Goal: Information Seeking & Learning: Learn about a topic

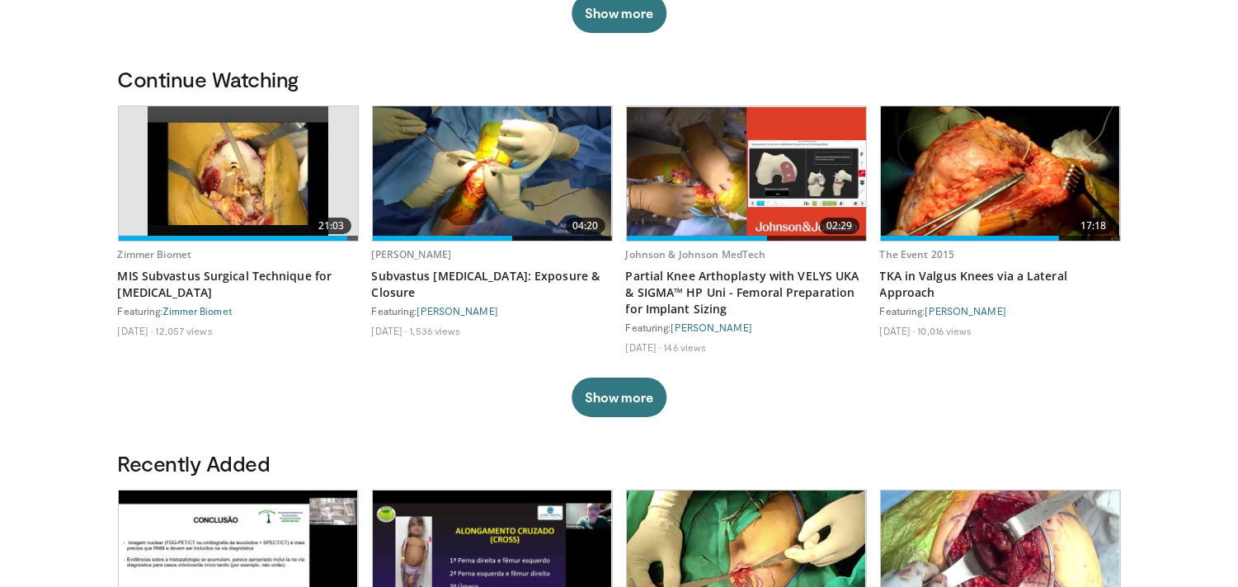
scroll to position [458, 0]
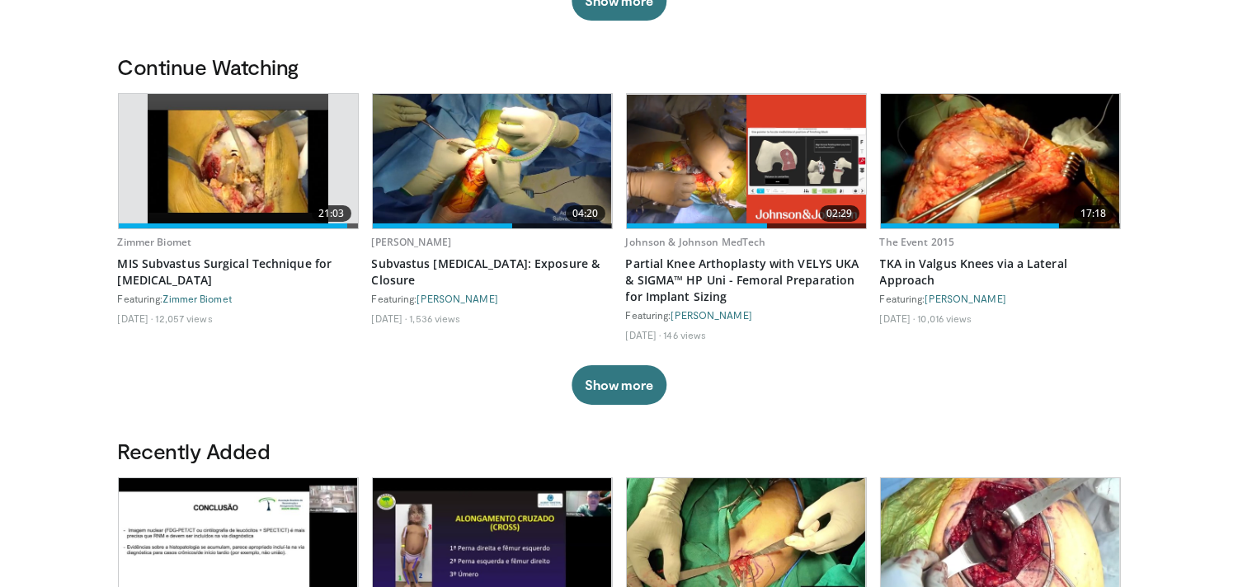
click at [518, 172] on img at bounding box center [492, 161] width 239 height 134
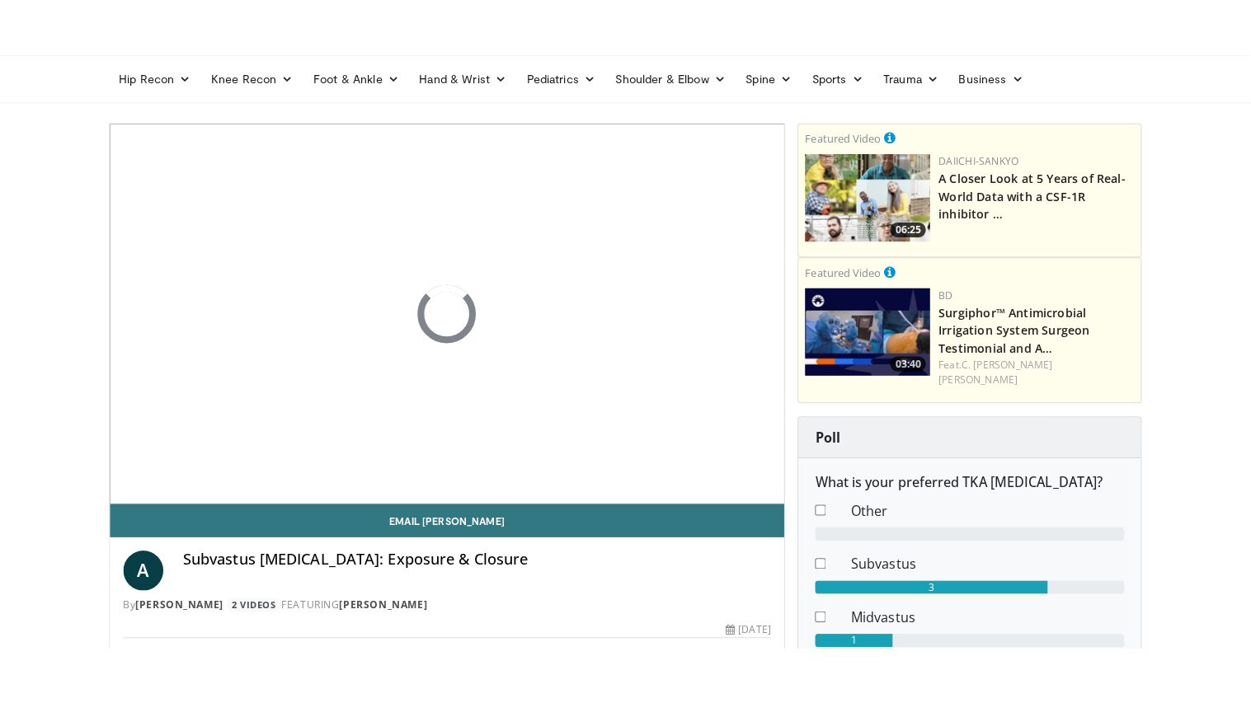
scroll to position [92, 0]
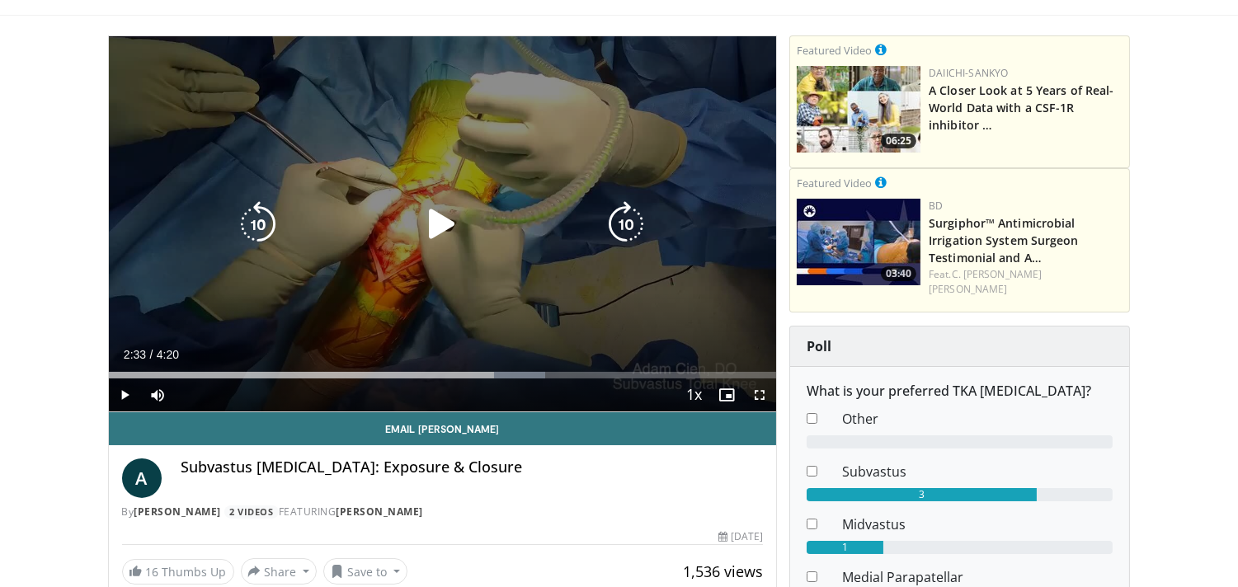
click at [437, 219] on icon "Video Player" at bounding box center [442, 224] width 46 height 46
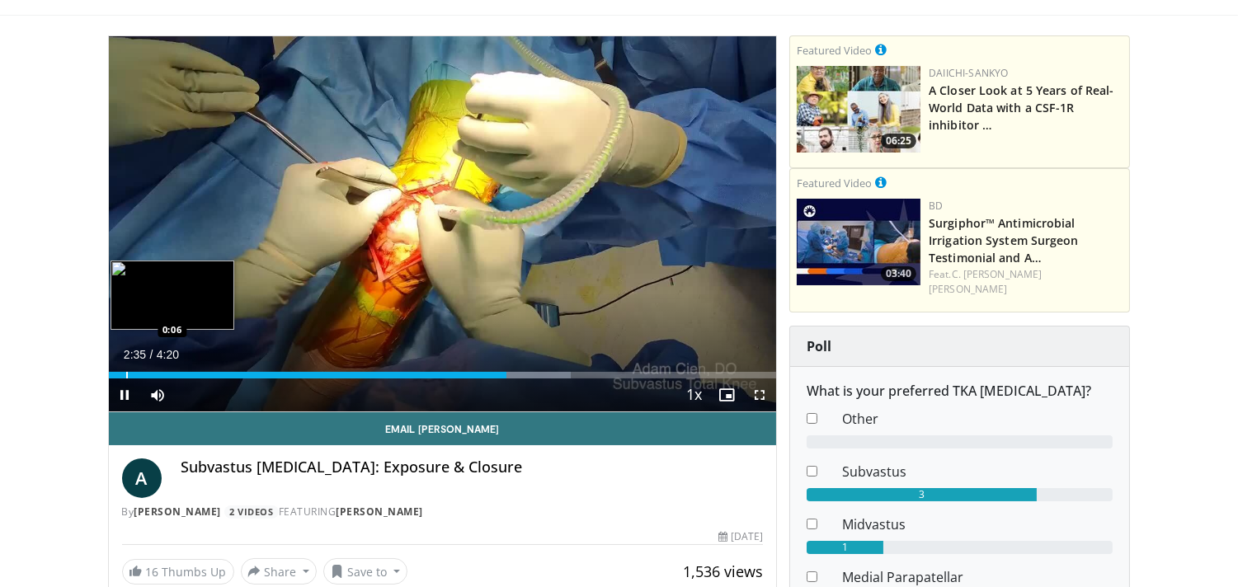
click at [126, 374] on div "Progress Bar" at bounding box center [127, 375] width 2 height 7
click at [156, 373] on div "Progress Bar" at bounding box center [157, 375] width 2 height 7
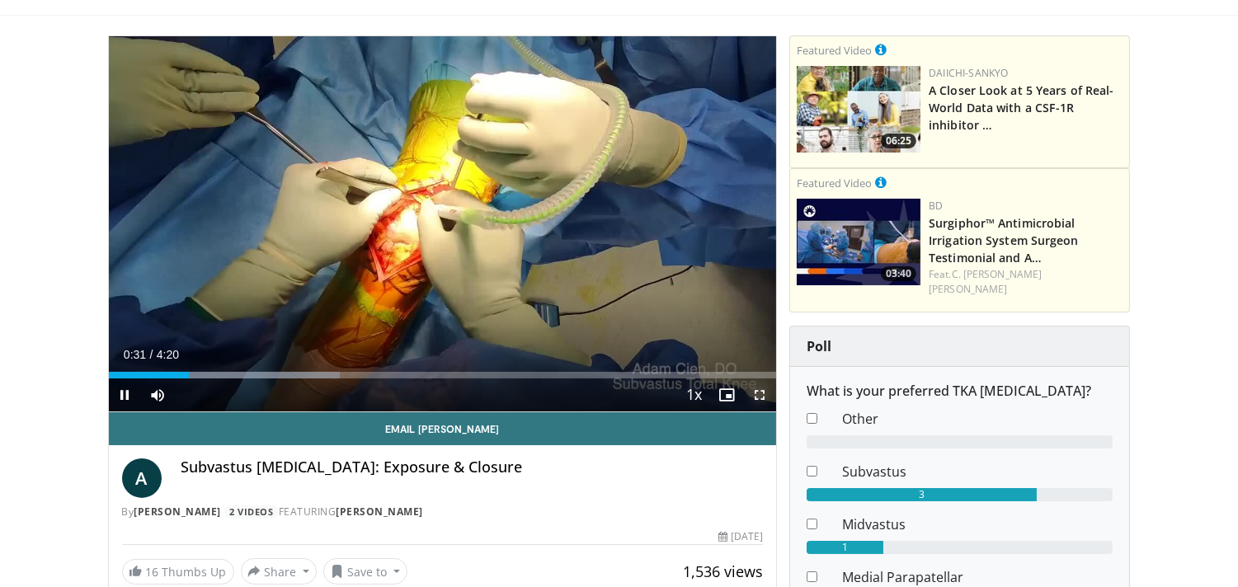
click at [759, 390] on span "Video Player" at bounding box center [759, 395] width 33 height 33
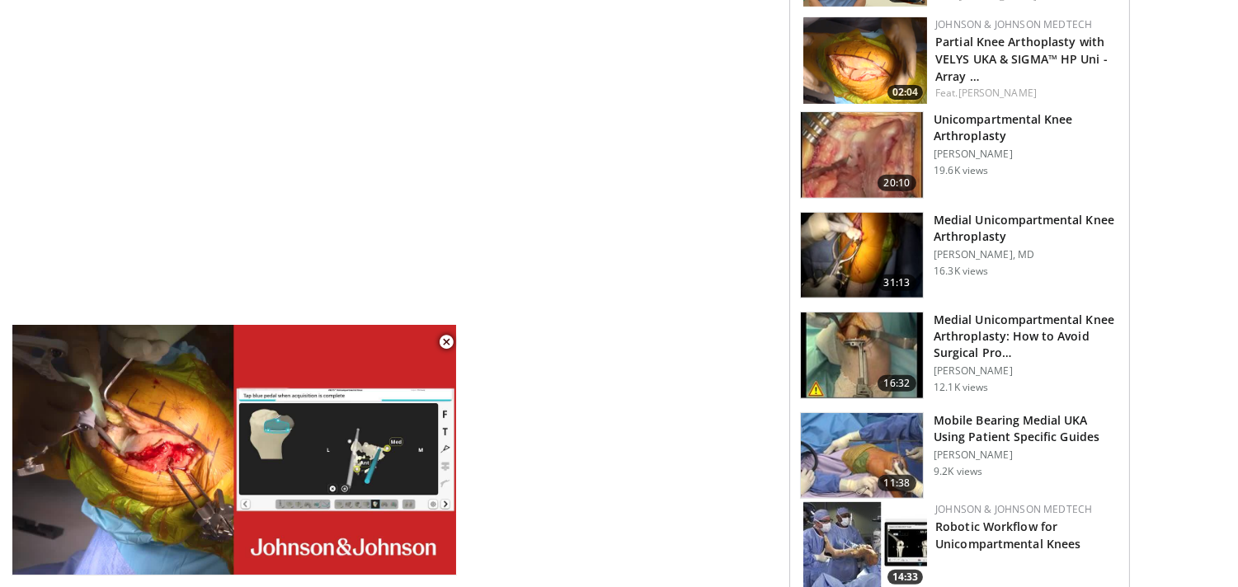
scroll to position [1282, 0]
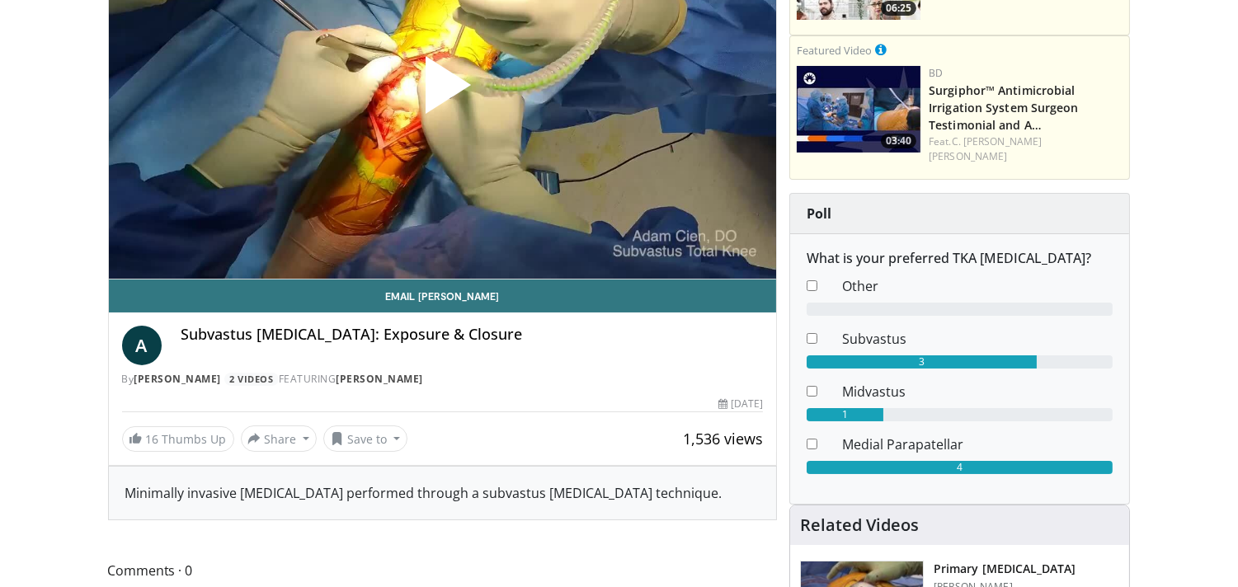
scroll to position [458, 0]
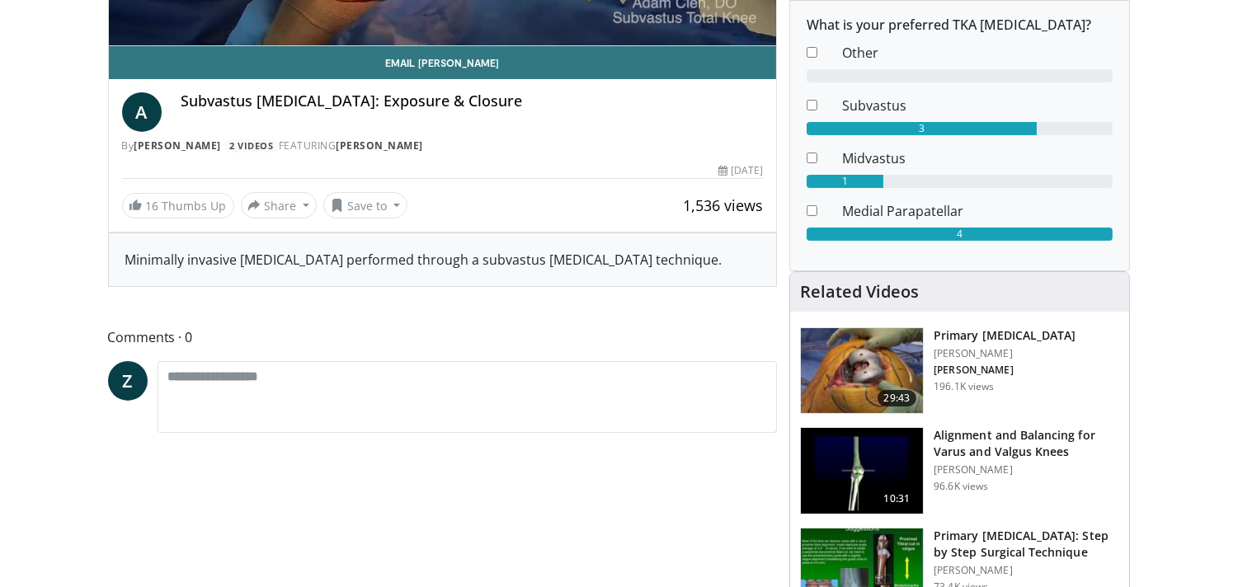
click at [1069, 327] on h3 "Primary [MEDICAL_DATA]" at bounding box center [1005, 335] width 142 height 16
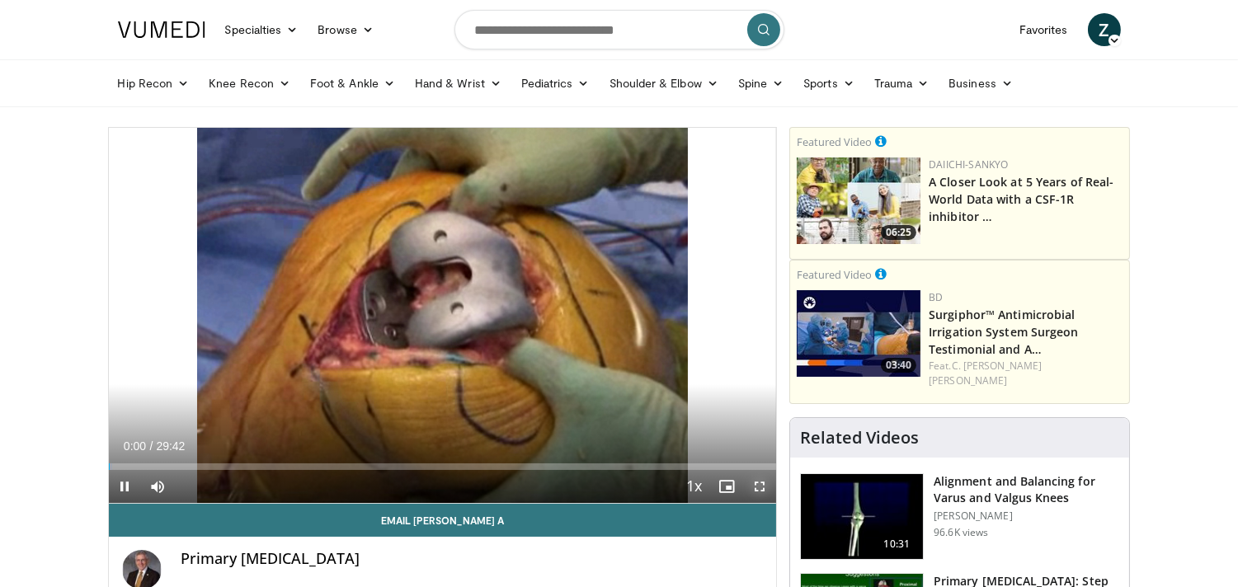
click at [759, 485] on span "Video Player" at bounding box center [759, 486] width 33 height 33
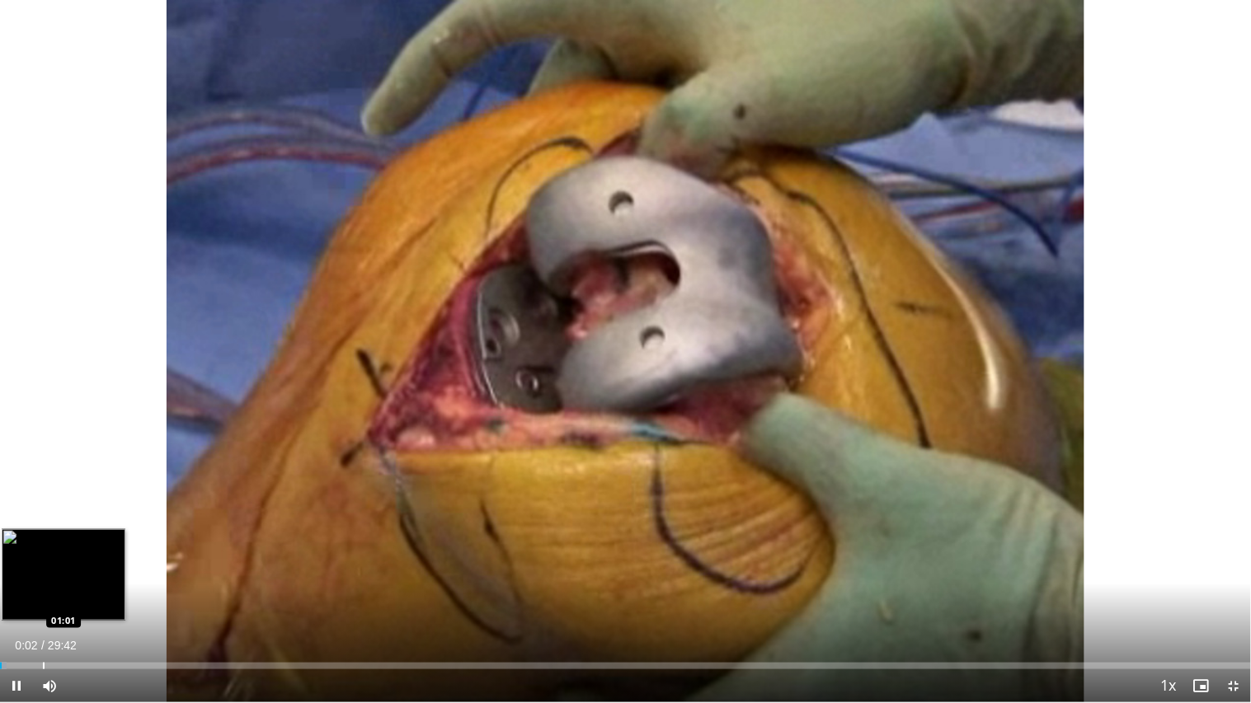
click at [43, 586] on div "Progress Bar" at bounding box center [44, 666] width 2 height 7
click at [19, 586] on div "Progress Bar" at bounding box center [20, 666] width 2 height 7
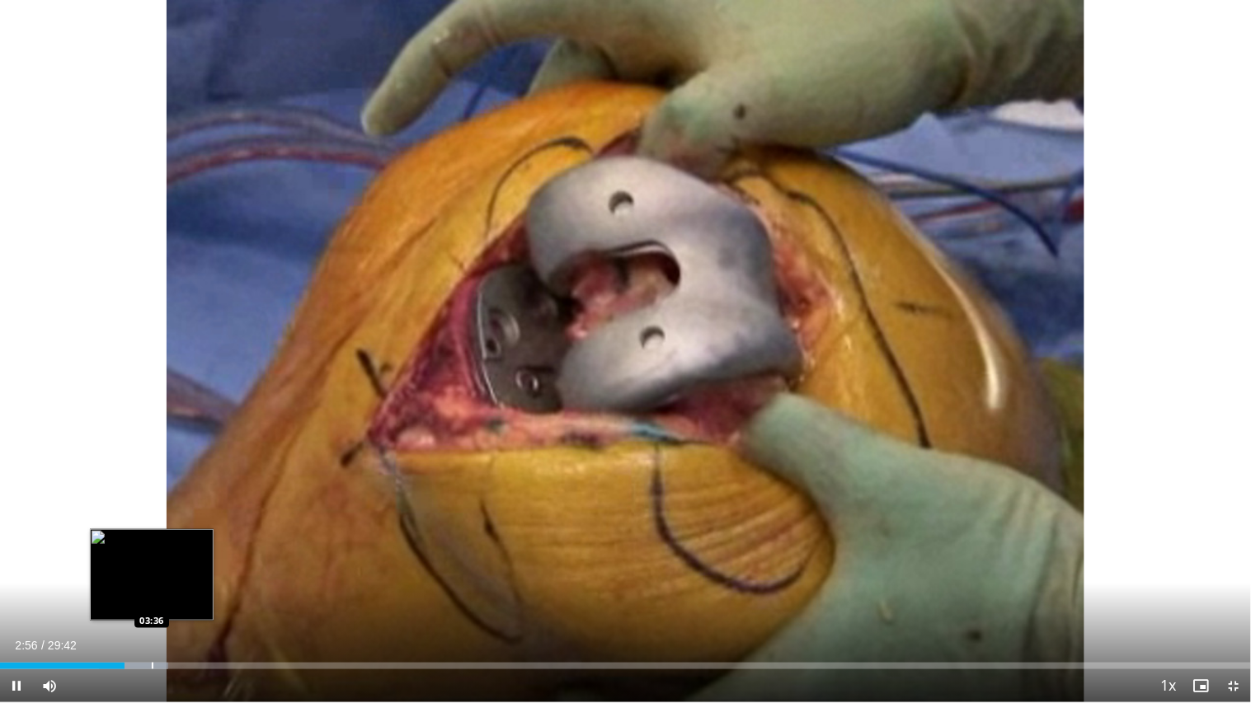
click at [151, 586] on div "Loaded : 13.44% 02:57 03:36" at bounding box center [625, 662] width 1251 height 16
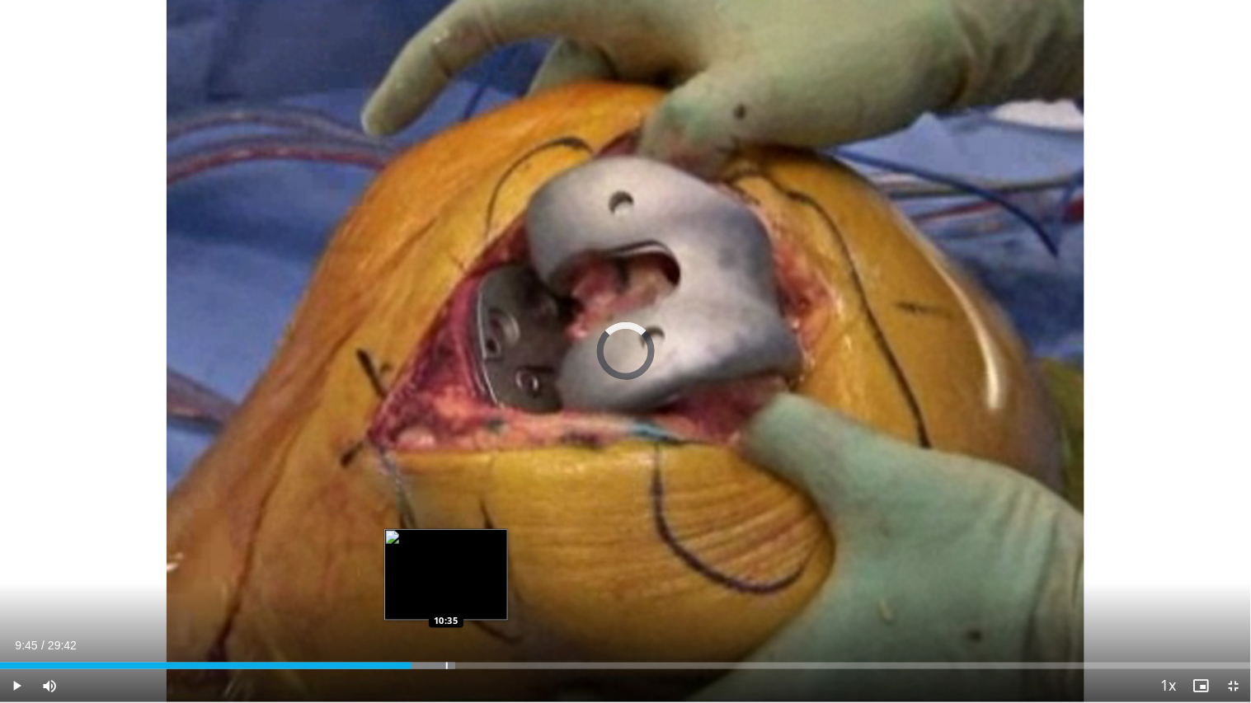
click at [446, 586] on div "Loaded : 36.40% 09:45 10:35" at bounding box center [625, 662] width 1251 height 16
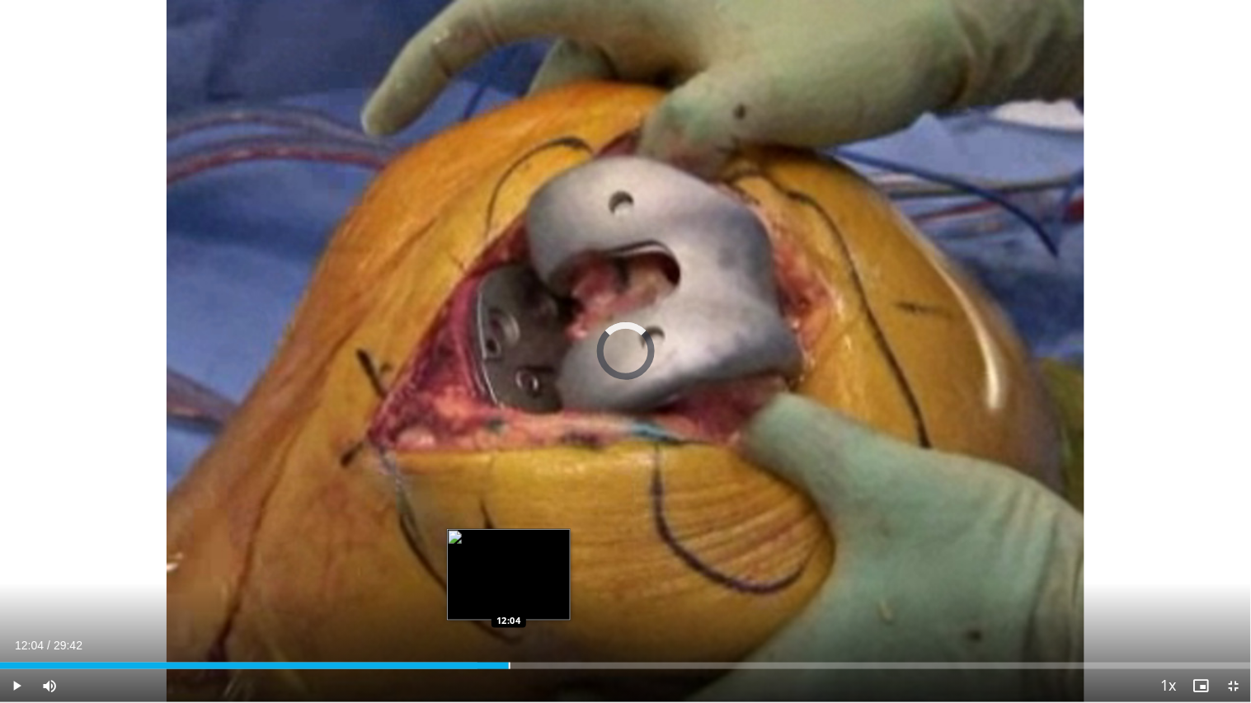
click at [508, 586] on div "Loaded : 38.19% 10:43 12:04" at bounding box center [625, 662] width 1251 height 16
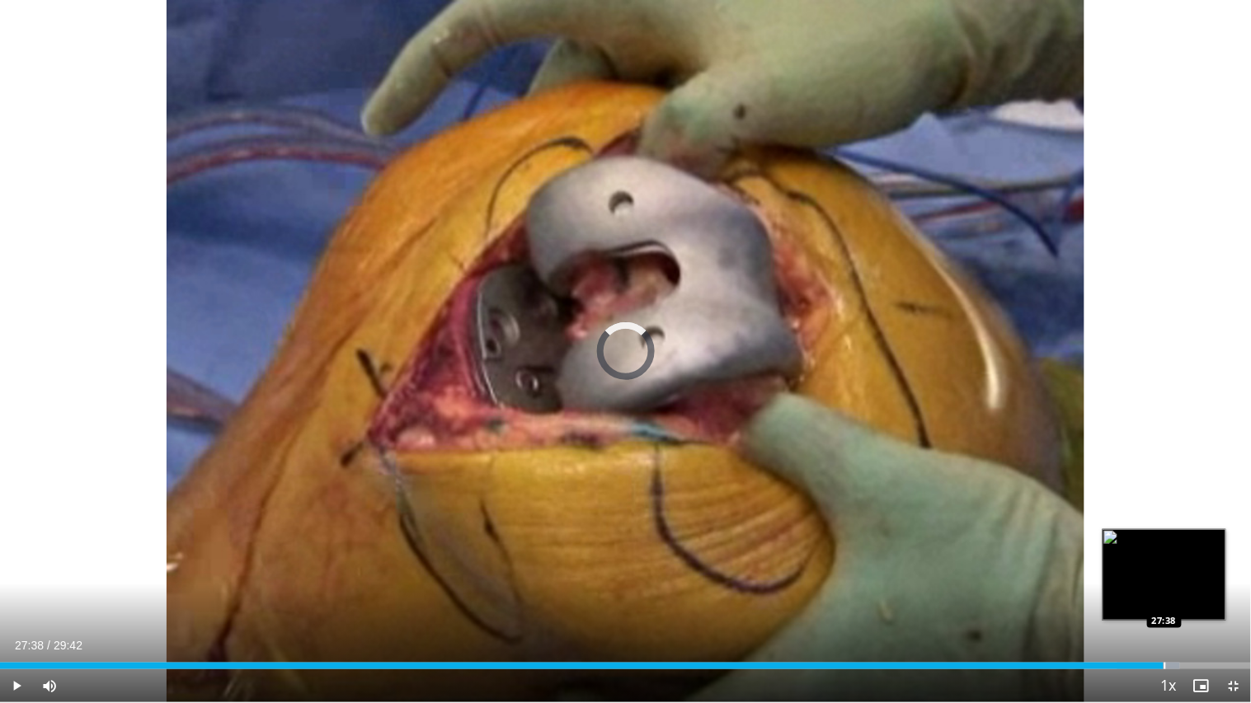
click at [1164, 586] on div "Progress Bar" at bounding box center [1165, 666] width 2 height 7
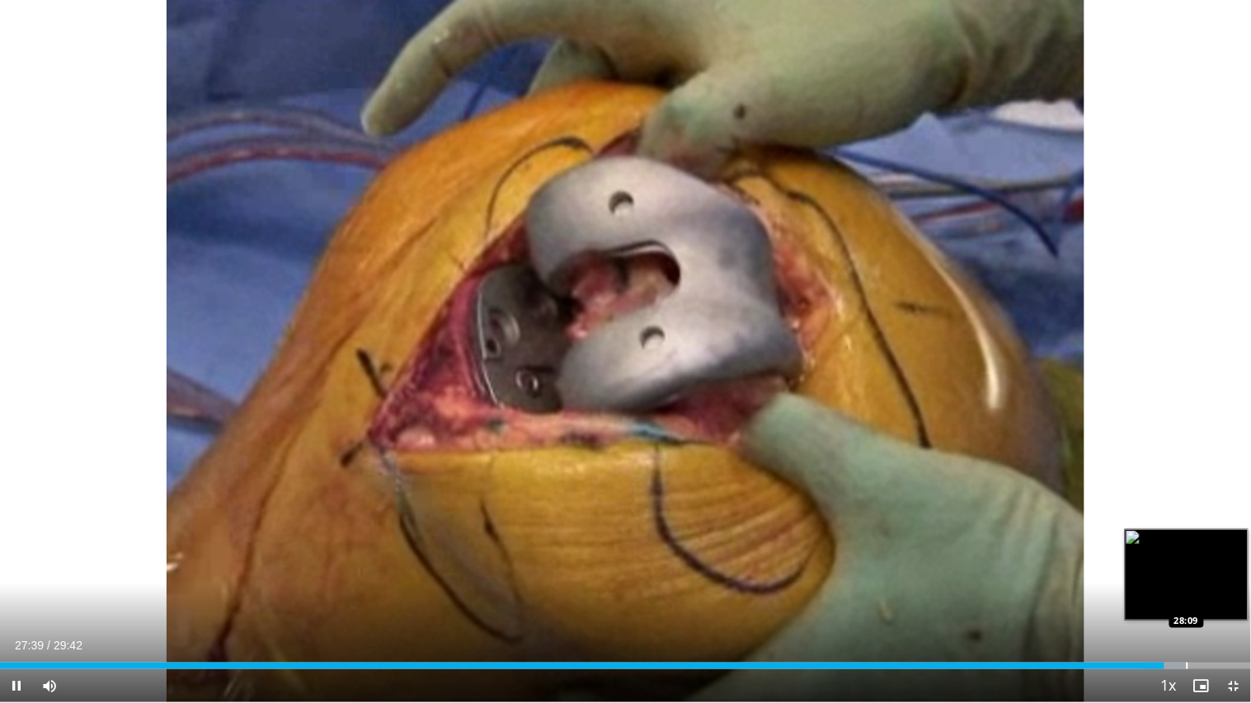
click at [1186, 586] on div "Loaded : 94.90% 27:39 28:09" at bounding box center [625, 662] width 1251 height 16
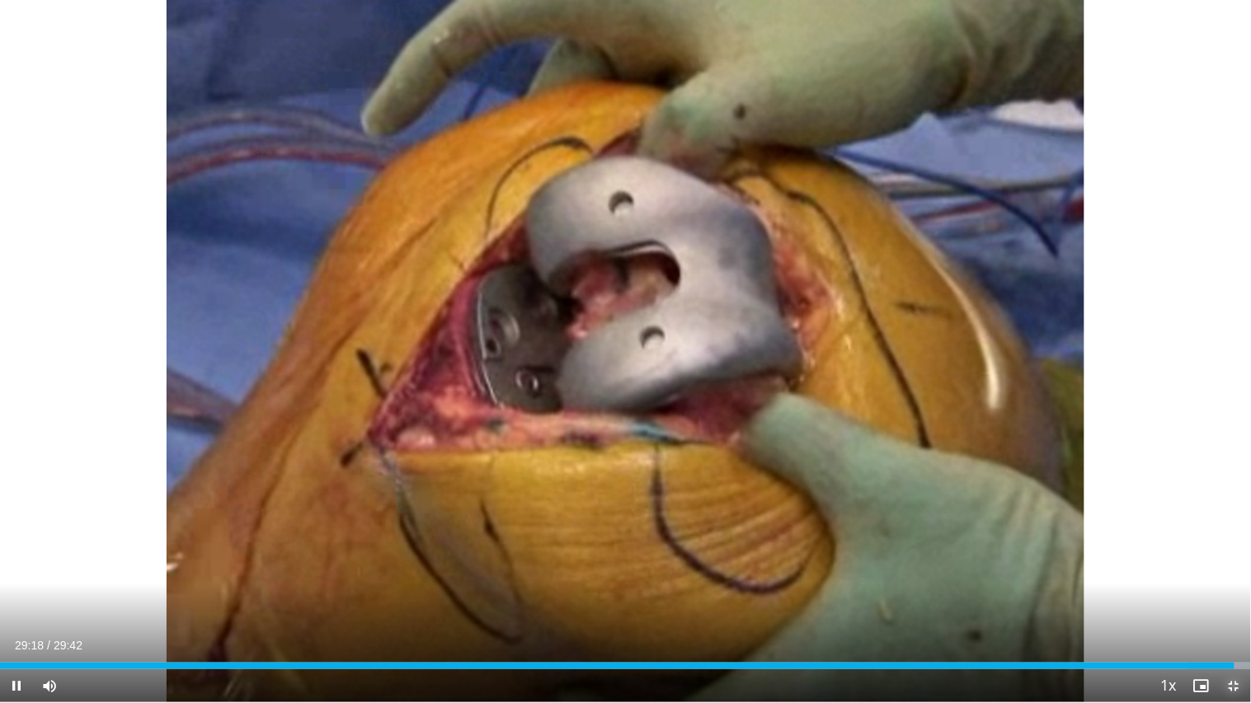
click at [1232, 586] on span "Video Player" at bounding box center [1234, 686] width 33 height 33
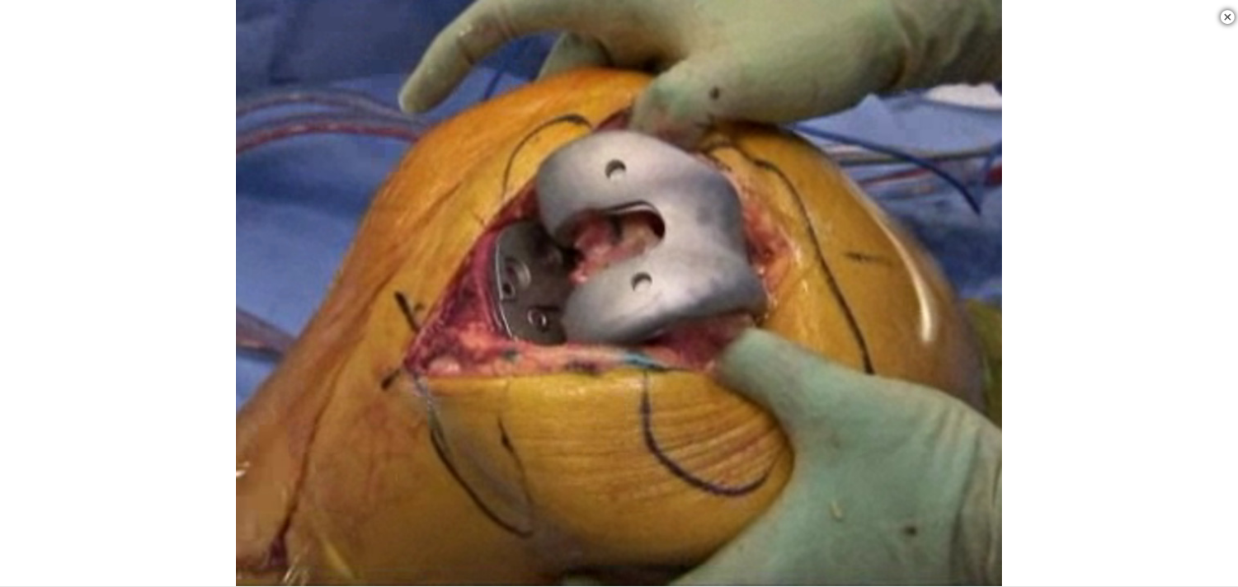
scroll to position [641, 0]
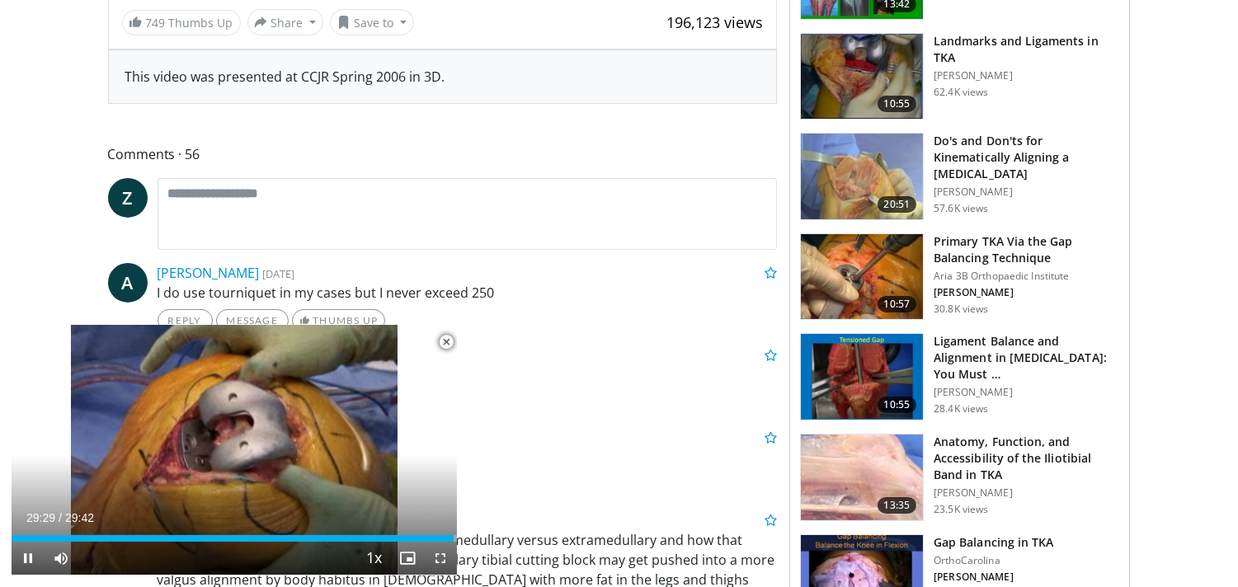
click at [442, 340] on span "Video Player" at bounding box center [446, 342] width 33 height 33
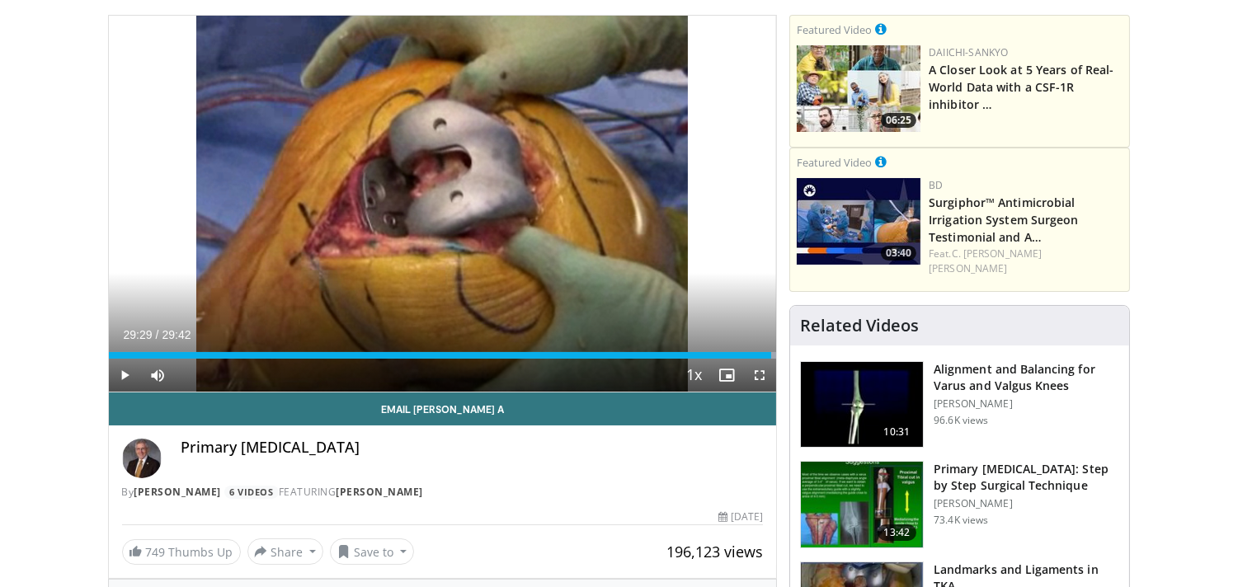
scroll to position [0, 0]
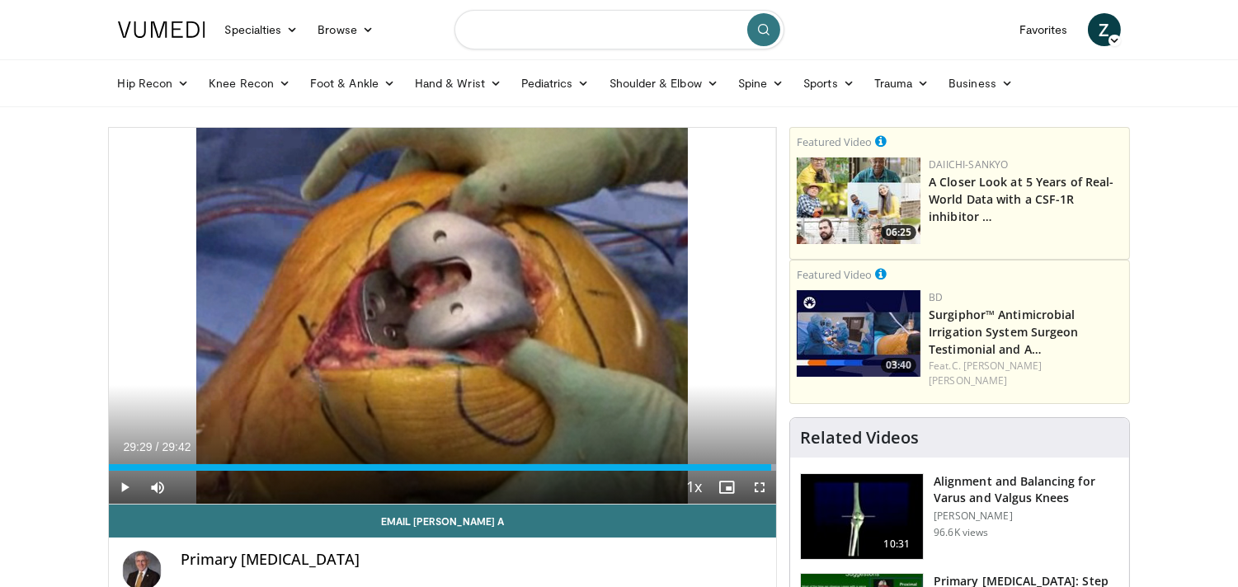
click at [642, 35] on input "Search topics, interventions" at bounding box center [619, 30] width 330 height 40
type input "******"
click at [761, 23] on icon "submit" at bounding box center [763, 29] width 13 height 13
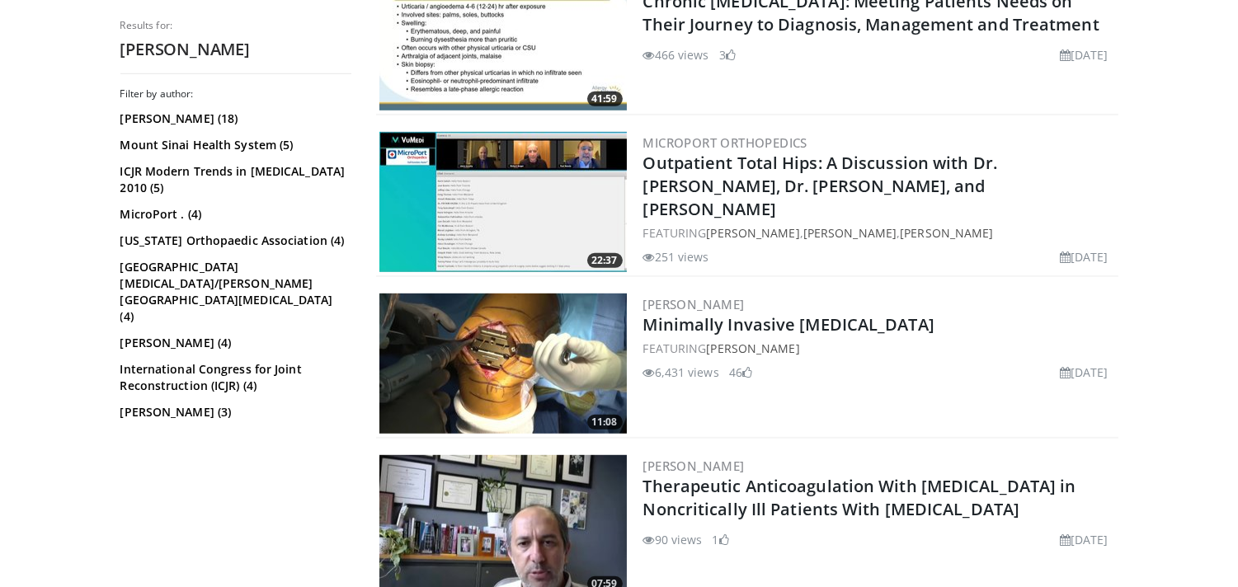
scroll to position [1924, 0]
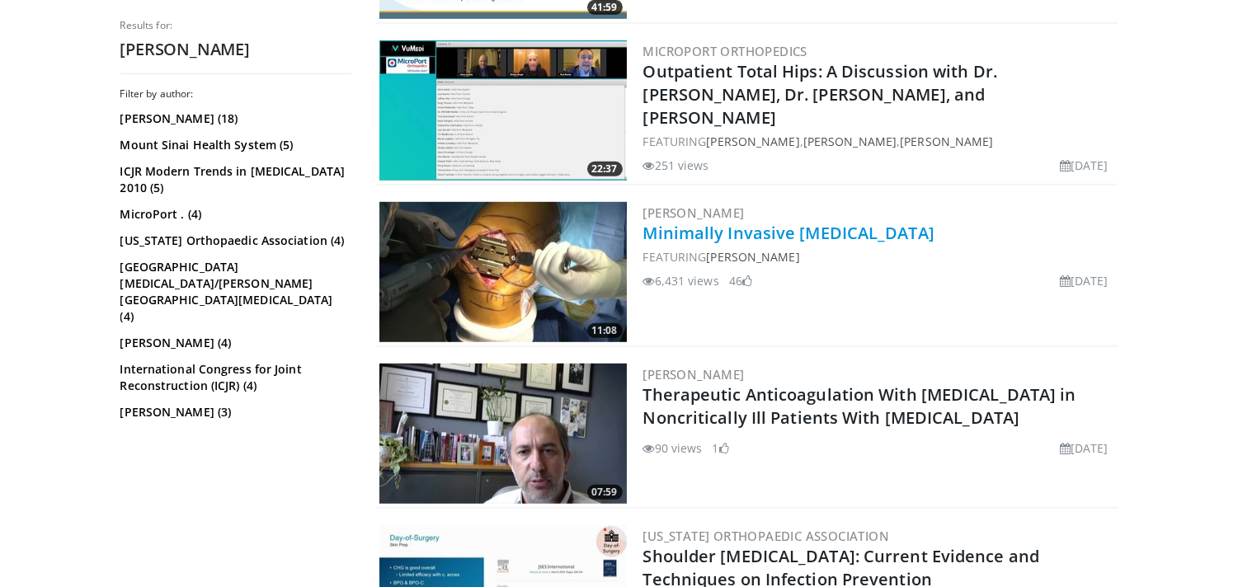
click at [826, 223] on link "Minimally Invasive Total Knee Arthroplasty" at bounding box center [788, 233] width 291 height 22
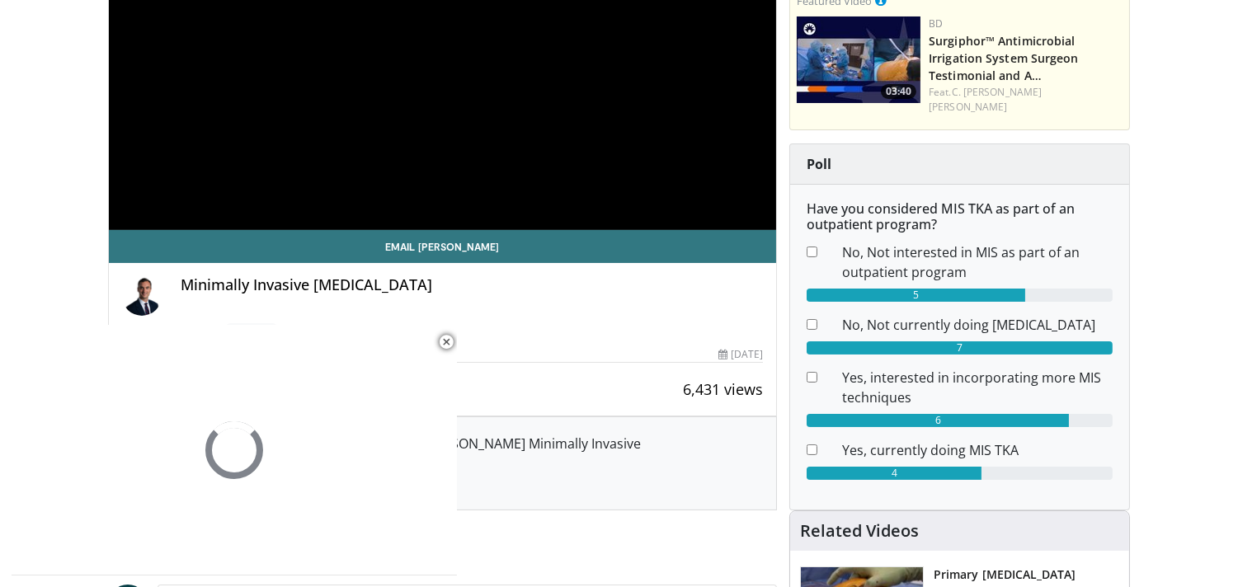
scroll to position [275, 0]
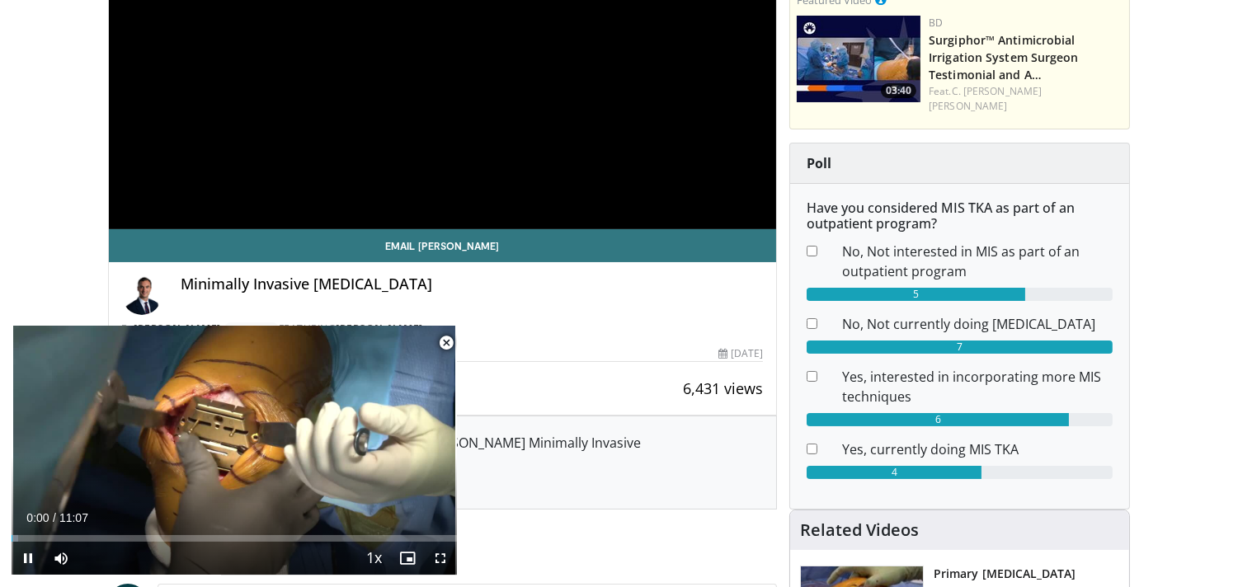
click at [447, 341] on span "Video Player" at bounding box center [446, 343] width 33 height 33
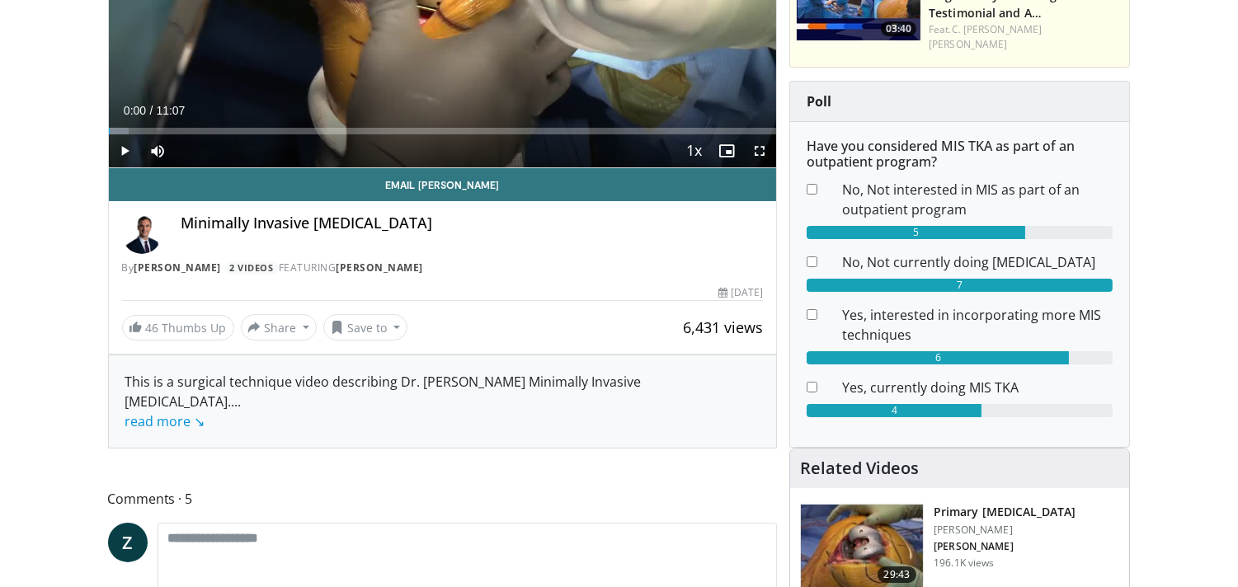
scroll to position [366, 0]
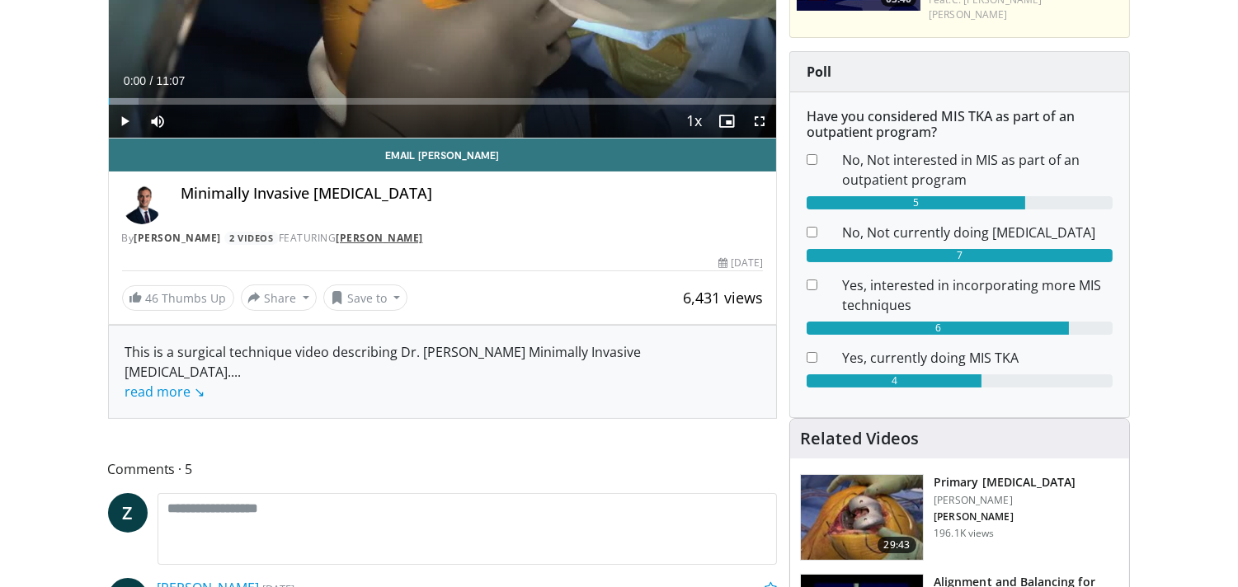
click at [369, 238] on link "[PERSON_NAME]" at bounding box center [379, 238] width 87 height 14
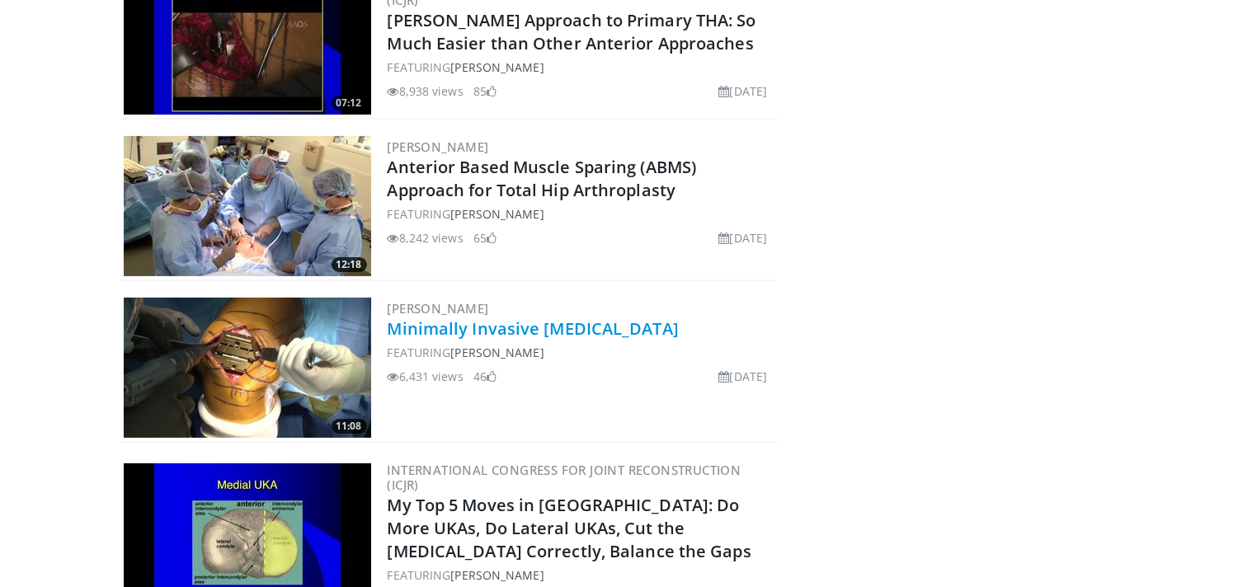
scroll to position [641, 0]
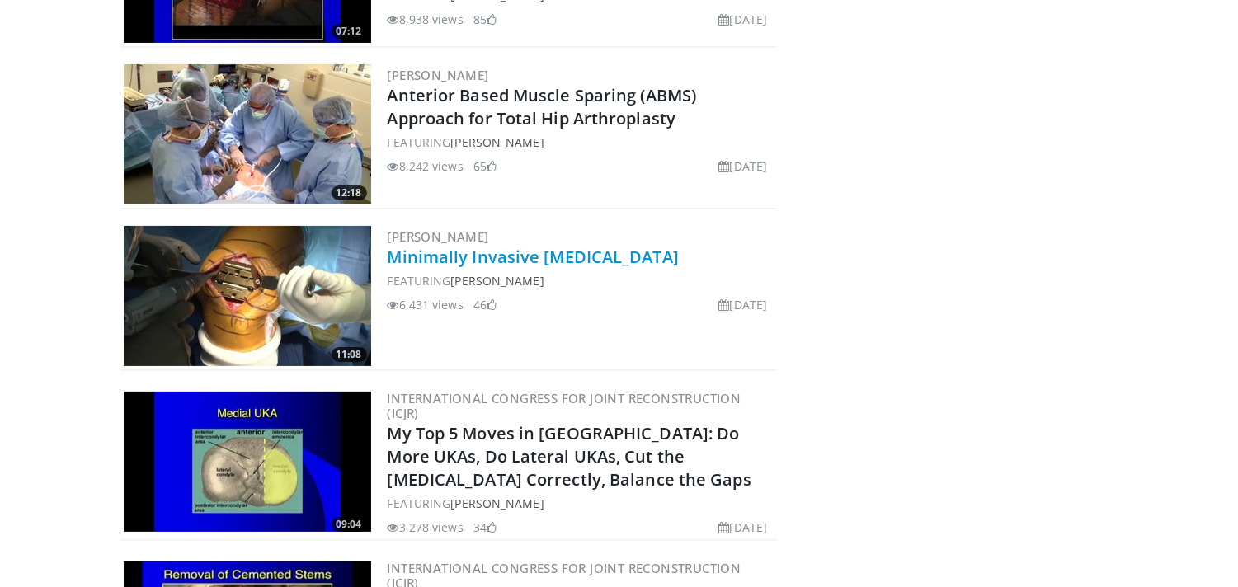
click at [590, 256] on link "Minimally Invasive [MEDICAL_DATA]" at bounding box center [533, 257] width 291 height 22
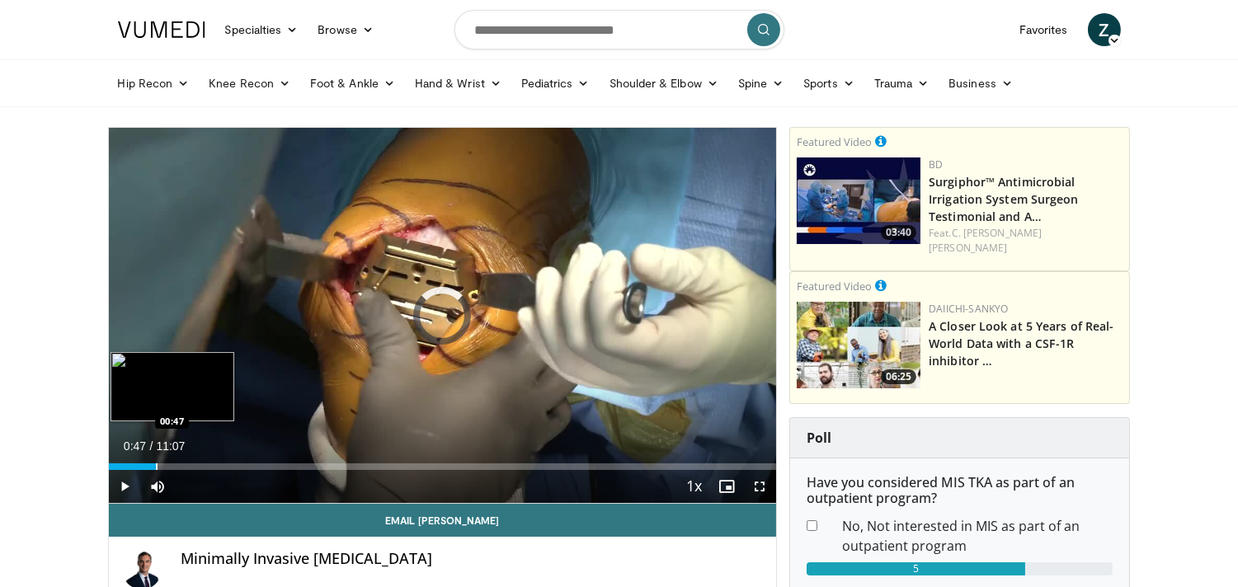
click at [156, 465] on div "Progress Bar" at bounding box center [157, 466] width 2 height 7
click at [143, 466] on div "Progress Bar" at bounding box center [144, 466] width 2 height 7
click at [190, 465] on div "Progress Bar" at bounding box center [191, 466] width 2 height 7
click at [172, 468] on div "Progress Bar" at bounding box center [173, 466] width 2 height 7
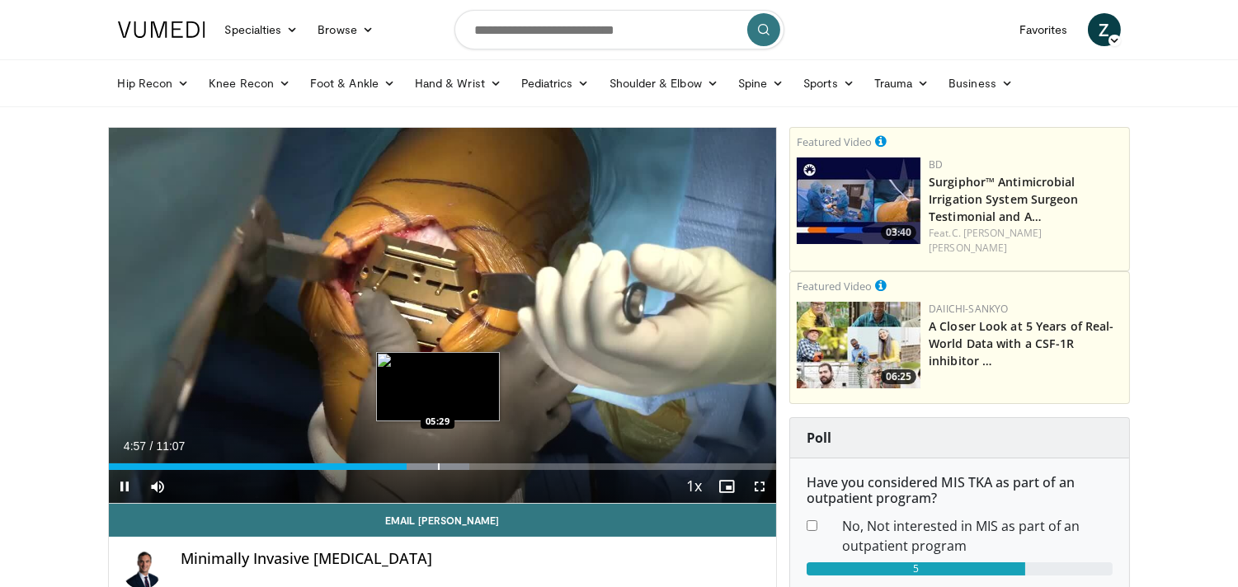
click at [438, 466] on div "Progress Bar" at bounding box center [439, 466] width 2 height 7
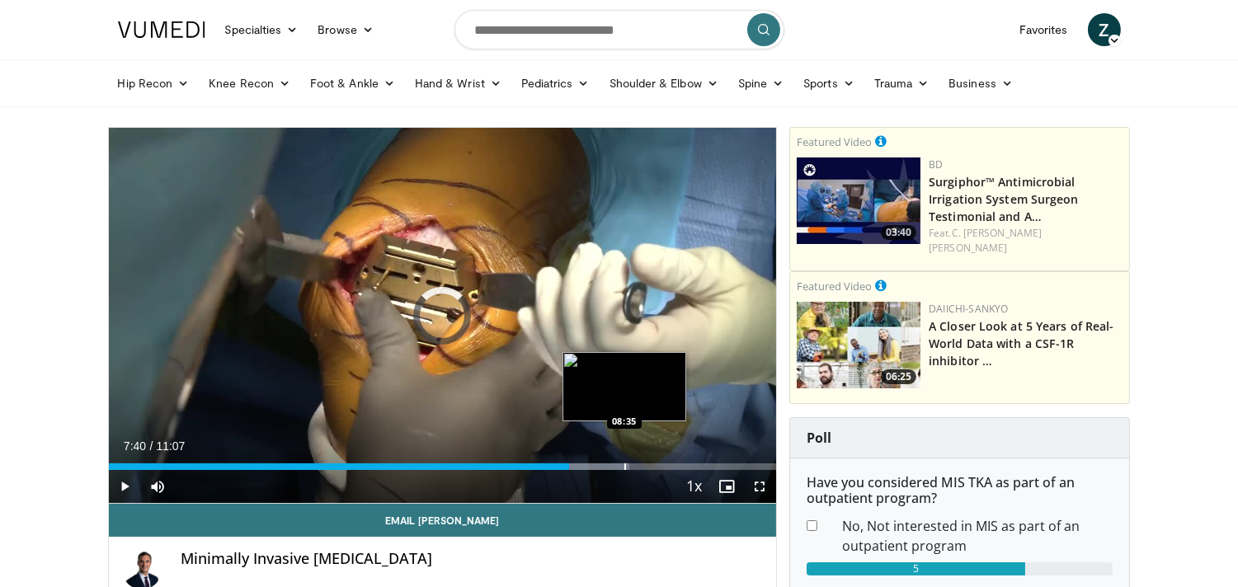
click at [624, 464] on div "Progress Bar" at bounding box center [625, 466] width 2 height 7
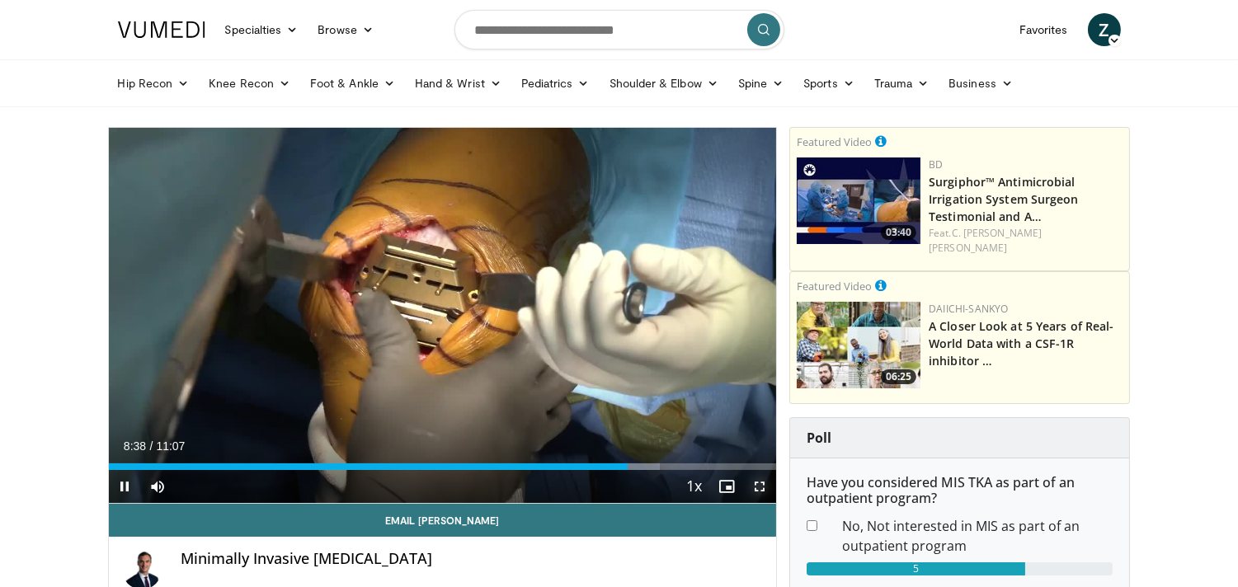
click at [760, 487] on span "Video Player" at bounding box center [759, 486] width 33 height 33
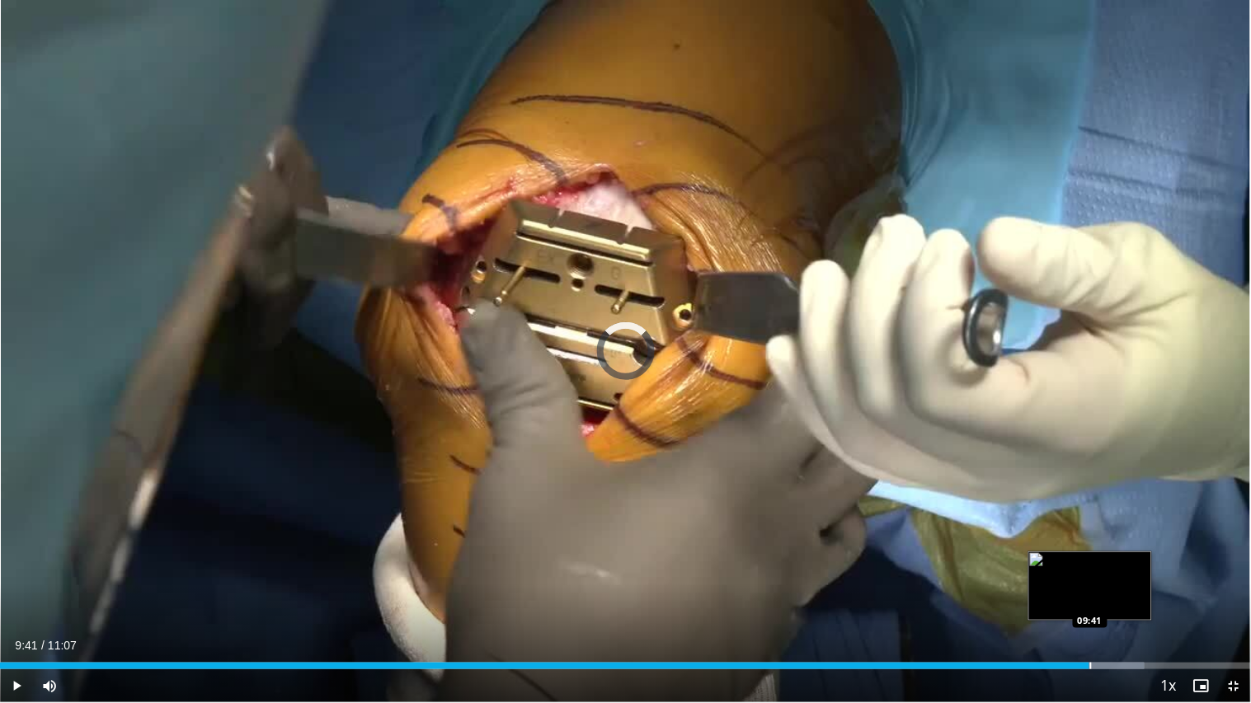
click at [1090, 586] on div "Loaded : 91.52% 09:41 09:41" at bounding box center [625, 662] width 1251 height 16
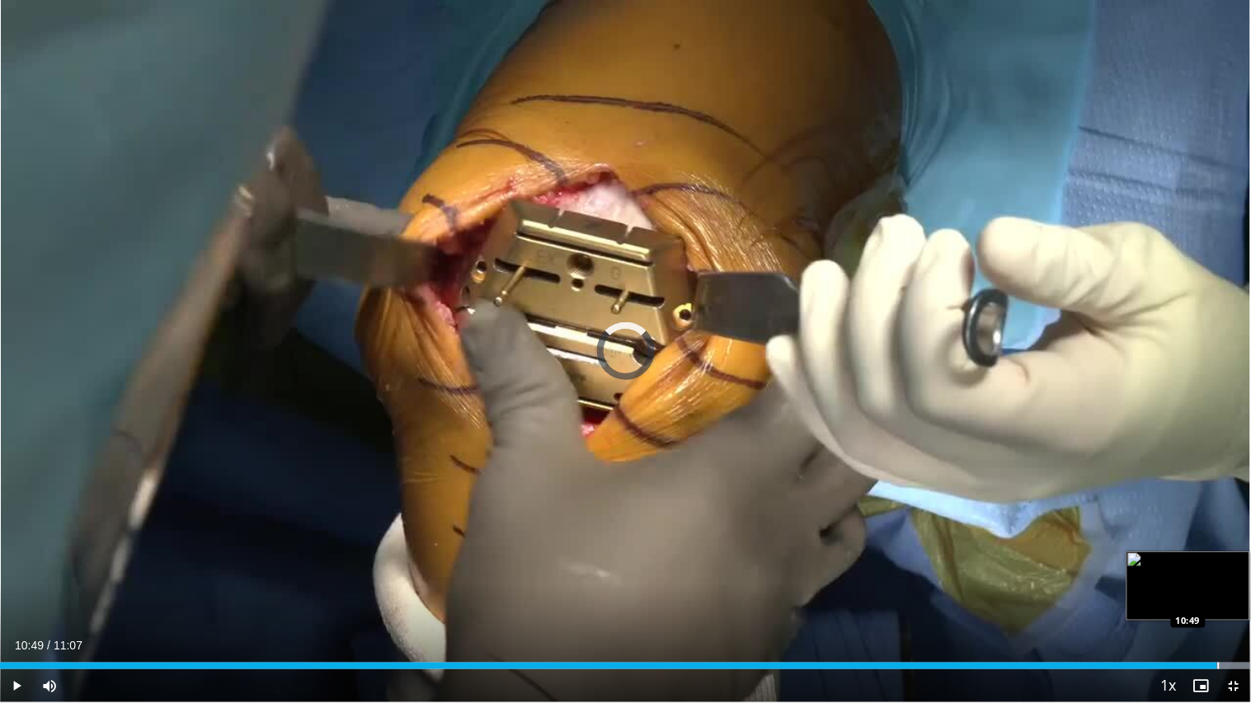
click at [1218, 586] on div "Progress Bar" at bounding box center [1219, 666] width 2 height 7
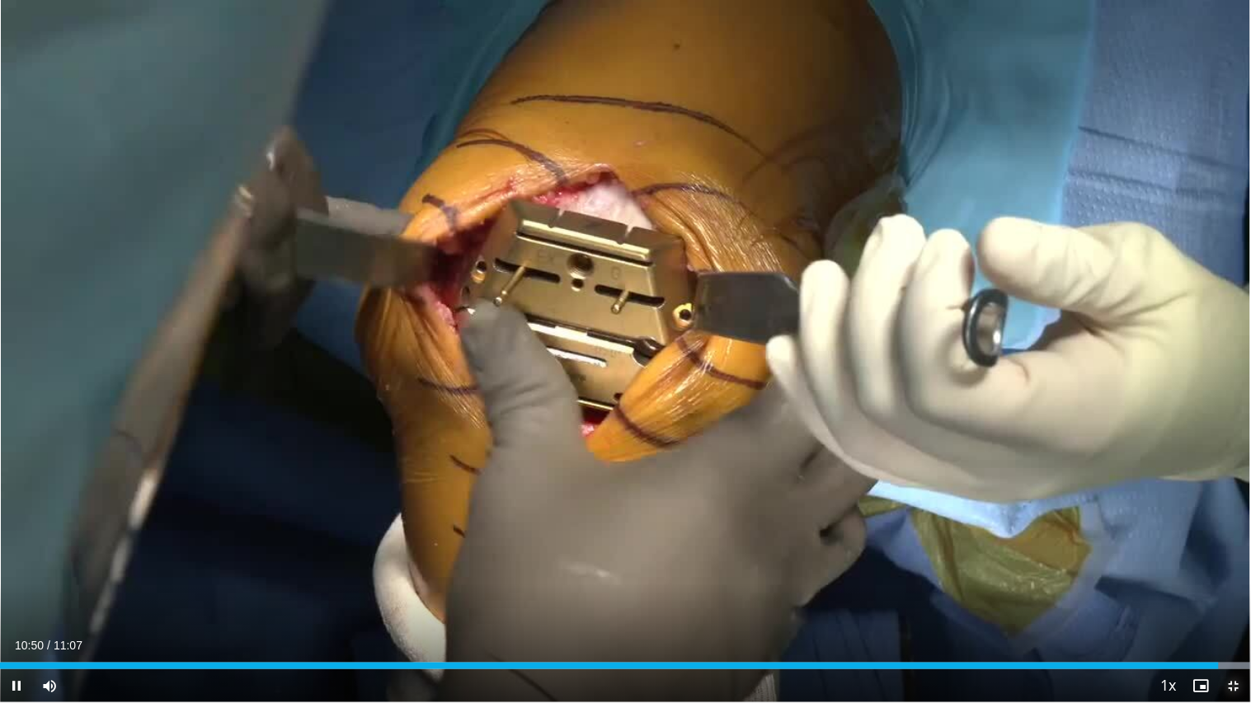
drag, startPoint x: 1235, startPoint y: 685, endPoint x: 1066, endPoint y: 487, distance: 259.7
click at [1235, 586] on span "Video Player" at bounding box center [1234, 686] width 33 height 33
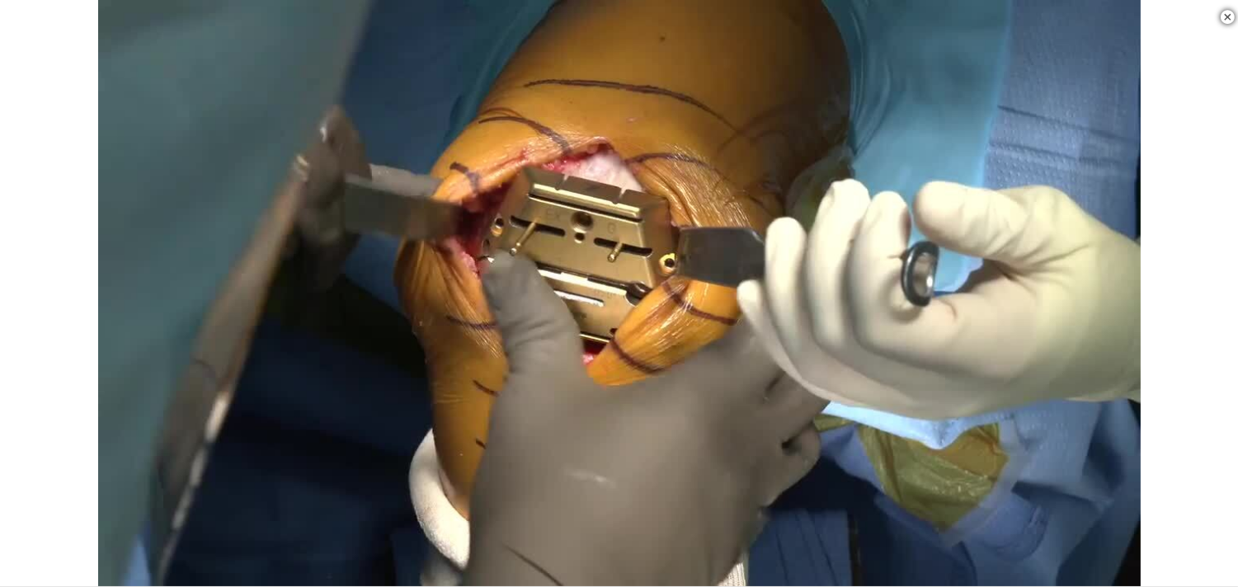
scroll to position [549, 0]
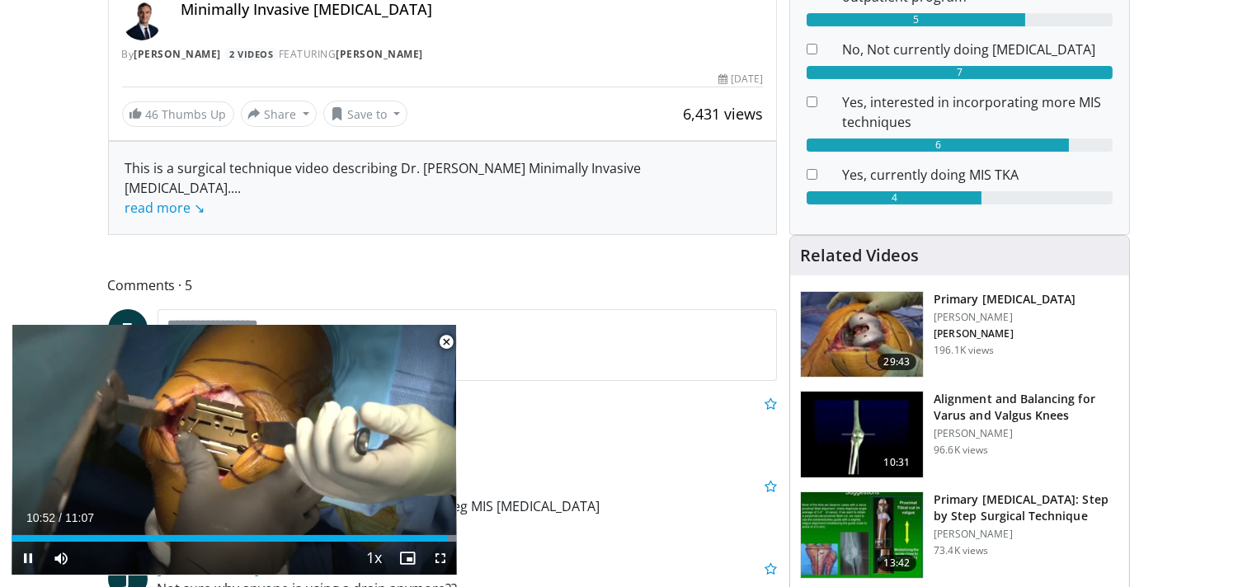
click at [446, 343] on span "Video Player" at bounding box center [446, 342] width 33 height 33
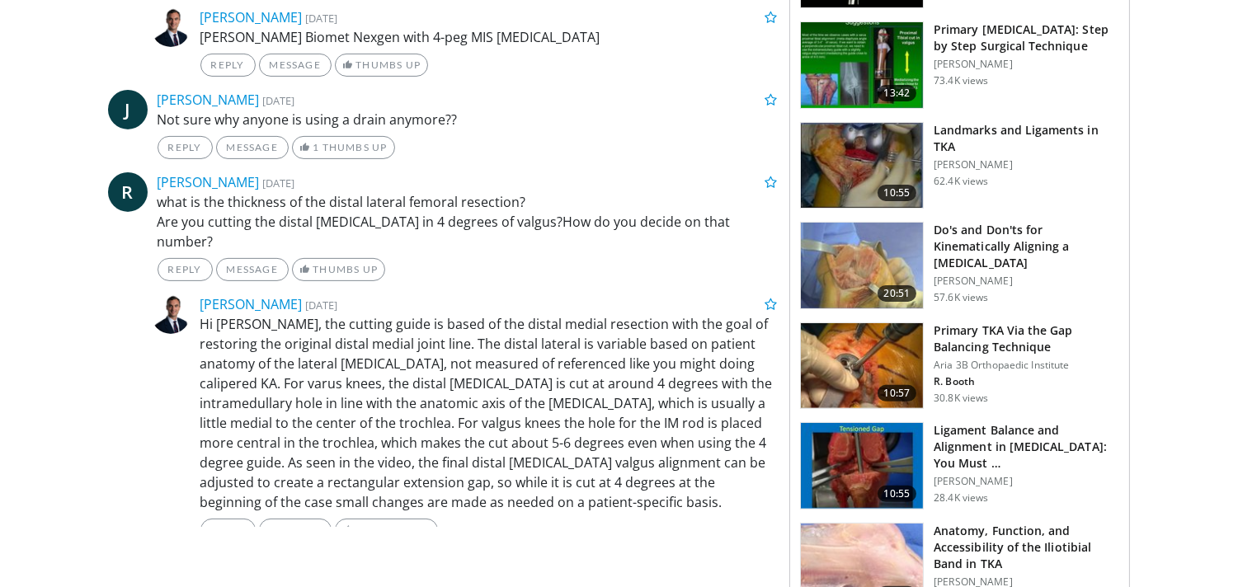
scroll to position [1128, 0]
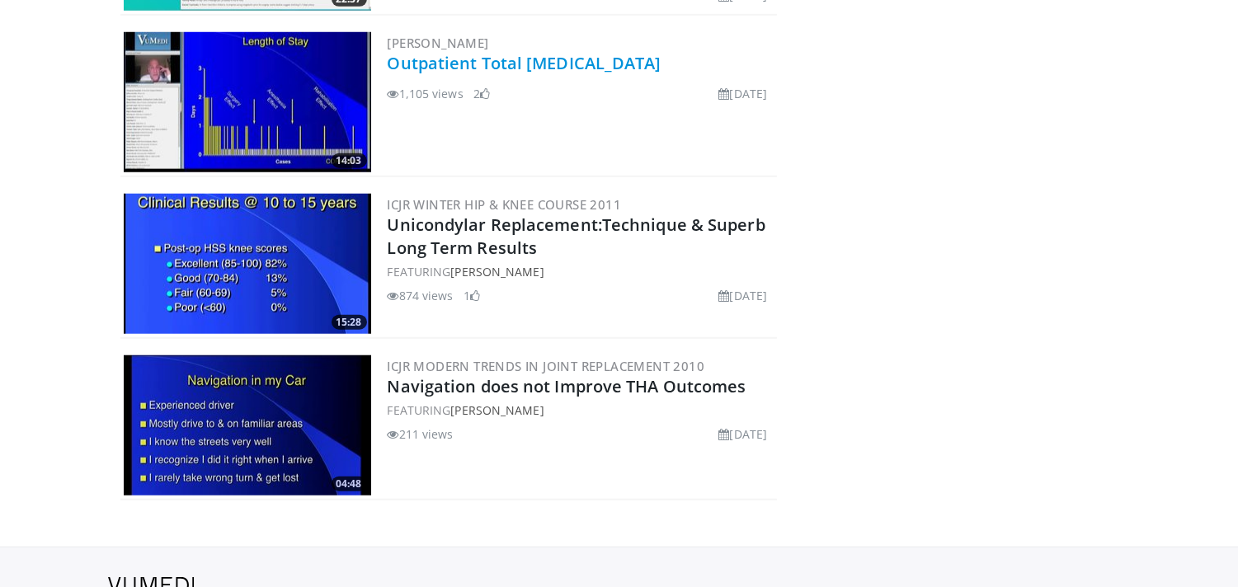
scroll to position [2706, 0]
